Goal: Transaction & Acquisition: Purchase product/service

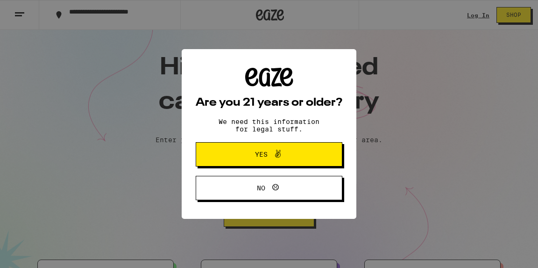
click at [225, 155] on button "Yes" at bounding box center [269, 154] width 147 height 24
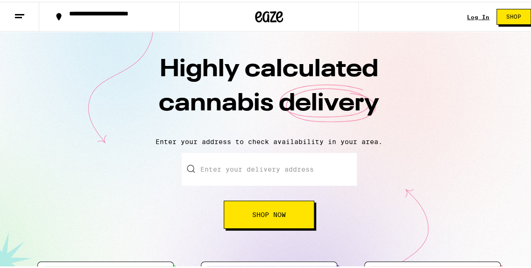
click at [233, 208] on button "Shop Now" at bounding box center [269, 212] width 91 height 28
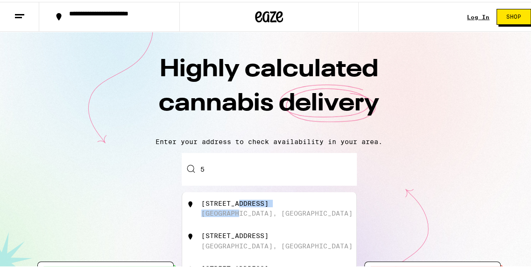
drag, startPoint x: 233, startPoint y: 218, endPoint x: 233, endPoint y: 206, distance: 12.1
click at [233, 206] on div "[STREET_ADDRESS]" at bounding box center [284, 206] width 167 height 18
type input "[STREET_ADDRESS]"
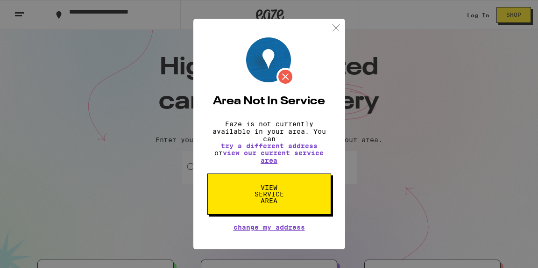
click at [237, 199] on button "View Service Area" at bounding box center [269, 193] width 124 height 41
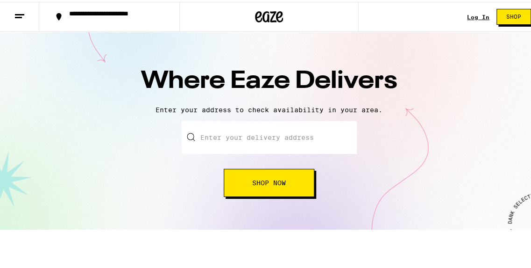
click at [237, 136] on input "text" at bounding box center [269, 135] width 175 height 33
type input "5"
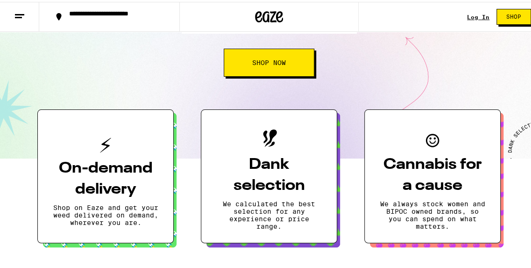
scroll to position [177, 0]
